Goal: Download file/media

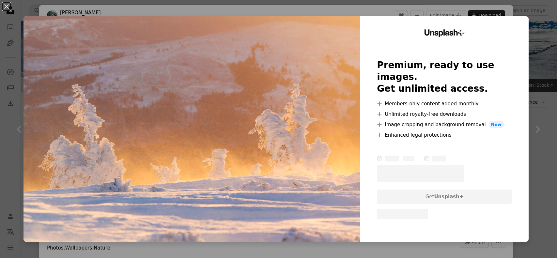
scroll to position [1076, 0]
